Goal: Information Seeking & Learning: Compare options

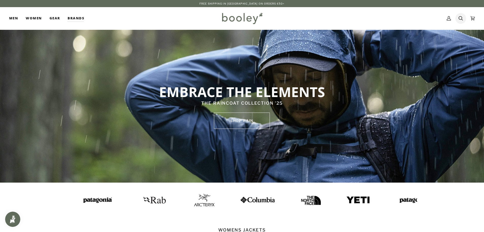
click at [461, 20] on icon at bounding box center [461, 18] width 4 height 8
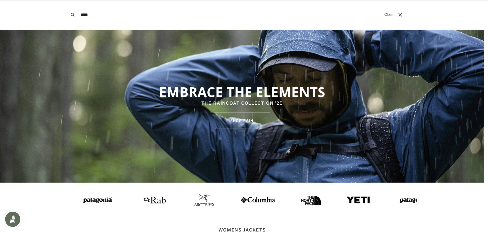
type input "****"
click at [67, 0] on button "Search" at bounding box center [72, 14] width 11 height 29
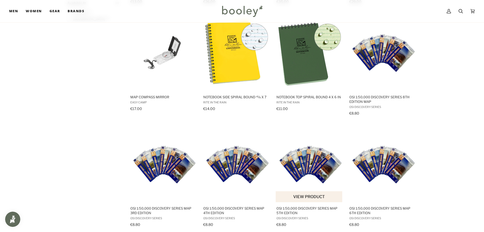
scroll to position [280, 0]
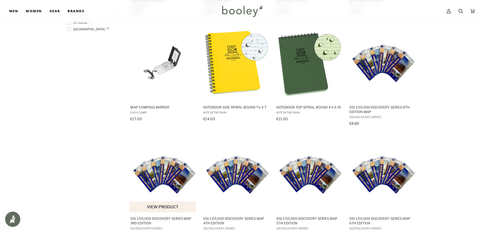
drag, startPoint x: 157, startPoint y: 178, endPoint x: 160, endPoint y: 174, distance: 4.9
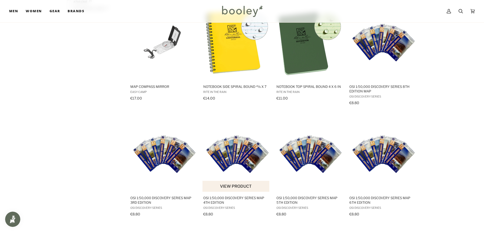
scroll to position [305, 0]
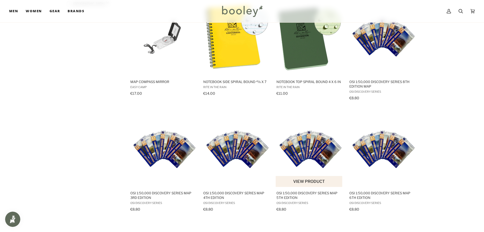
drag, startPoint x: 318, startPoint y: 146, endPoint x: 321, endPoint y: 144, distance: 3.0
drag, startPoint x: 371, startPoint y: 136, endPoint x: 374, endPoint y: 136, distance: 2.6
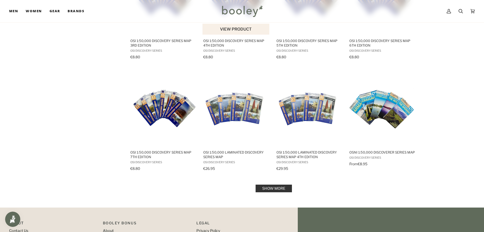
scroll to position [458, 0]
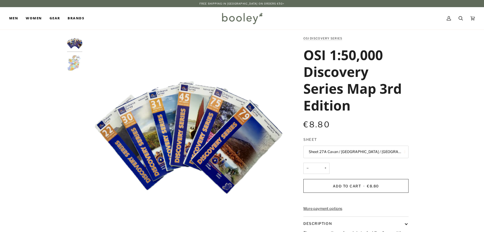
drag, startPoint x: 0, startPoint y: 0, endPoint x: 344, endPoint y: 152, distance: 375.7
click at [344, 152] on button "Sheet 27A Cavan / Fermanagh / Leitrim / Monaghan" at bounding box center [356, 151] width 105 height 12
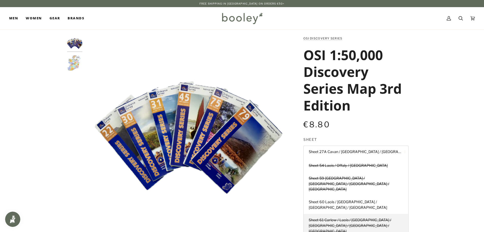
scroll to position [124, 0]
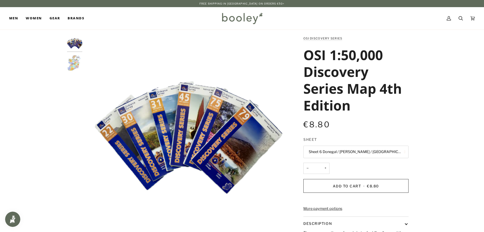
click at [342, 153] on button "Sheet 6 Donegal / [PERSON_NAME] / [GEOGRAPHIC_DATA]" at bounding box center [356, 151] width 105 height 12
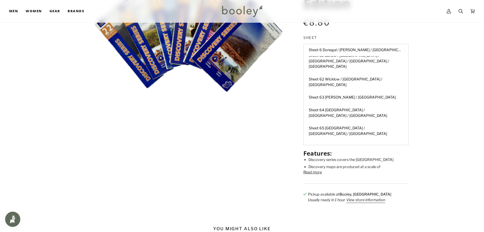
scroll to position [407, 0]
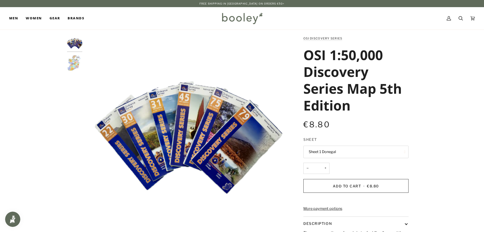
click at [356, 147] on button "Sheet 1 Donegal" at bounding box center [356, 151] width 105 height 12
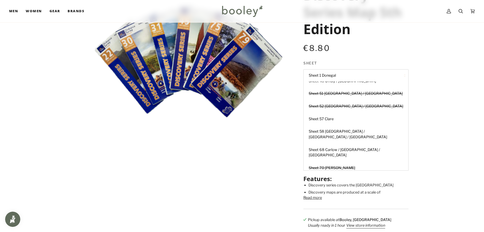
scroll to position [305, 0]
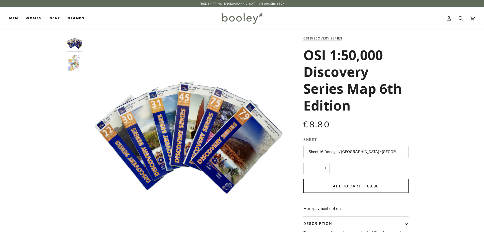
click at [368, 149] on button "Sheet 16 Donegal / Fermanagh / Leitrim / Sligo" at bounding box center [356, 151] width 105 height 12
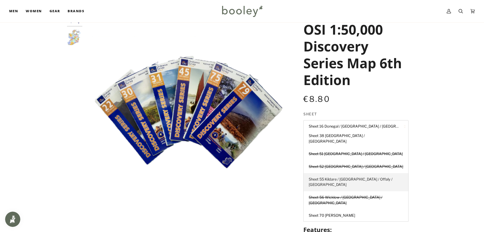
scroll to position [63, 0]
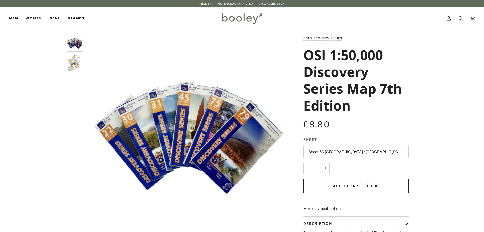
drag, startPoint x: 0, startPoint y: 0, endPoint x: 326, endPoint y: 149, distance: 358.1
click at [326, 149] on button "Sheet 56 Dublin / Kildare / Wicklow" at bounding box center [356, 151] width 105 height 12
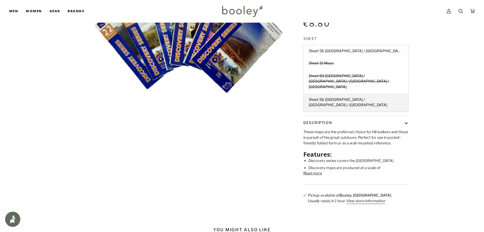
scroll to position [102, 0]
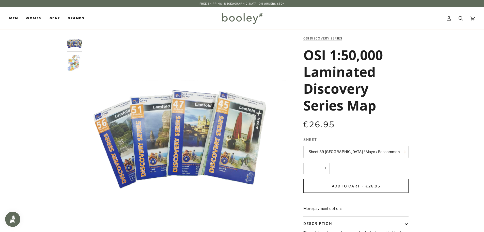
click at [350, 149] on button "Sheet 39 Galway / Mayo / Roscommon" at bounding box center [356, 151] width 105 height 12
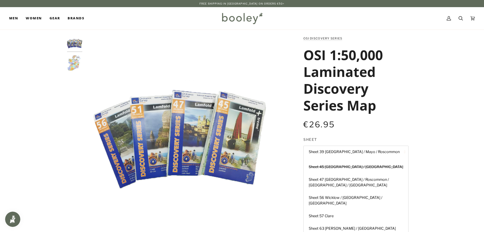
scroll to position [88, 0]
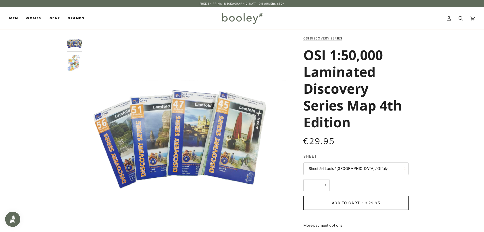
click at [334, 167] on button "Sheet 54 Laois / [GEOGRAPHIC_DATA] / Offaly" at bounding box center [356, 168] width 105 height 12
